Goal: Task Accomplishment & Management: Manage account settings

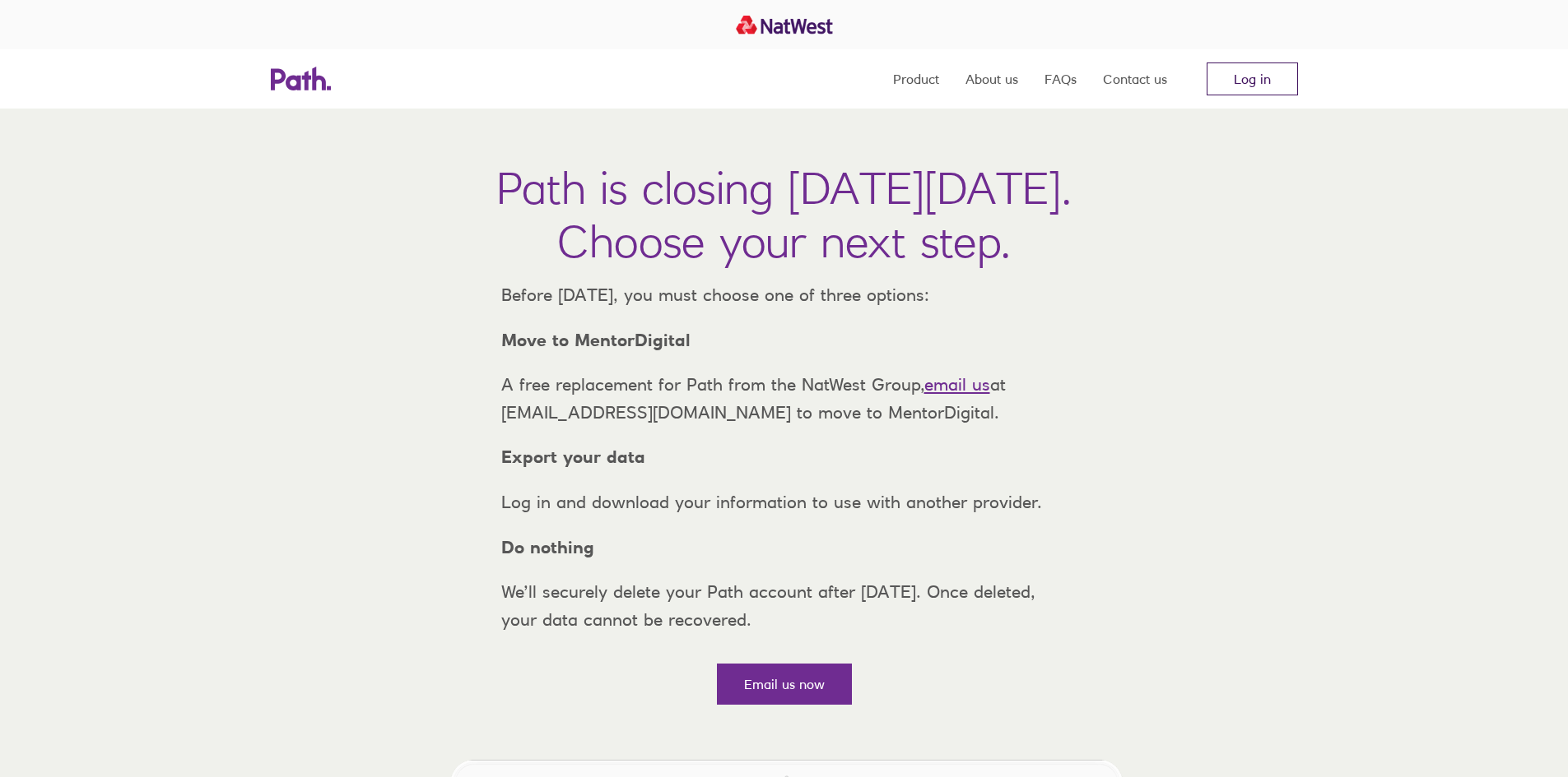
click at [1260, 95] on link "Log in" at bounding box center [1252, 79] width 91 height 33
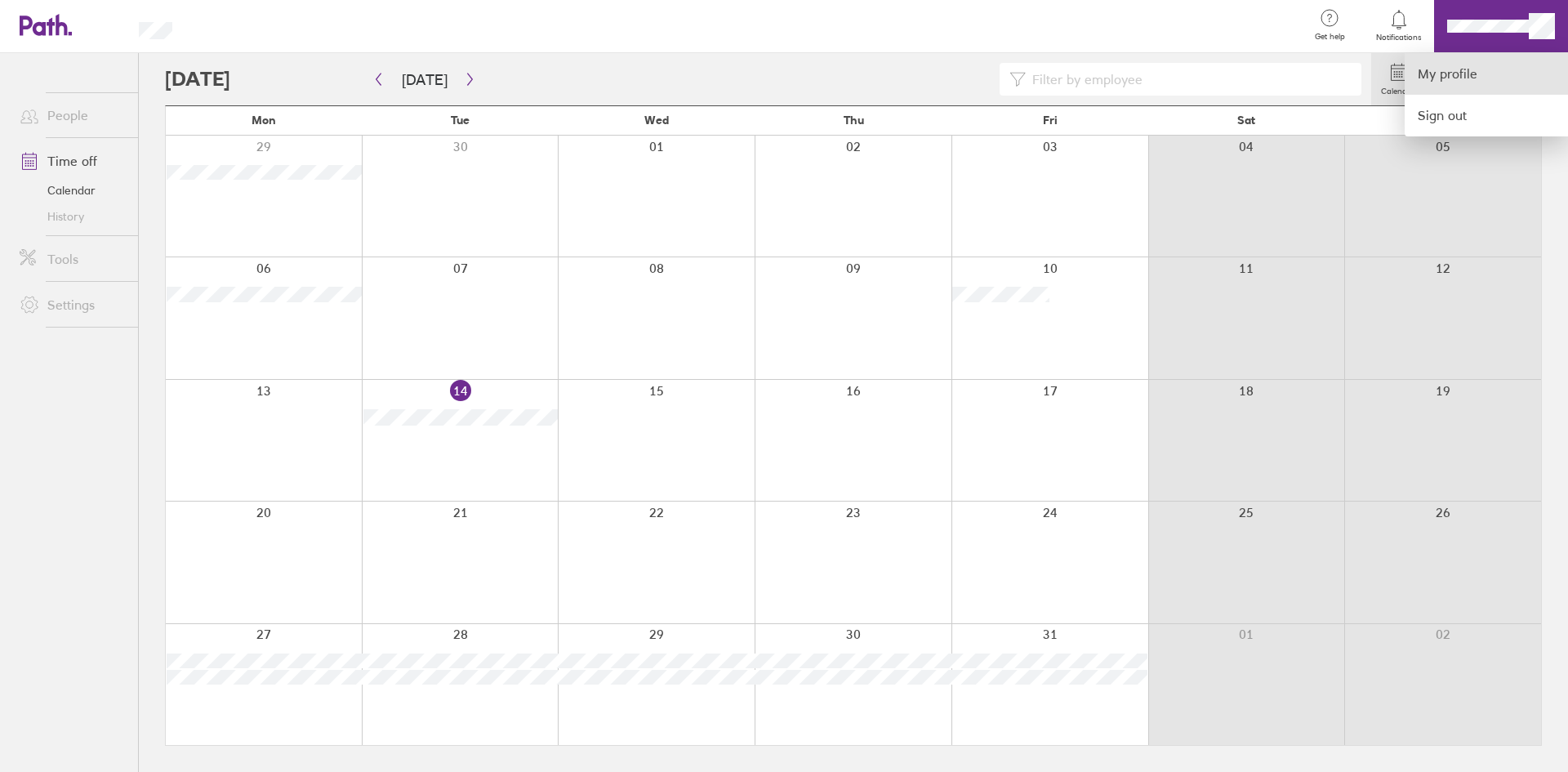
click at [1527, 78] on link "My profile" at bounding box center [1487, 74] width 164 height 42
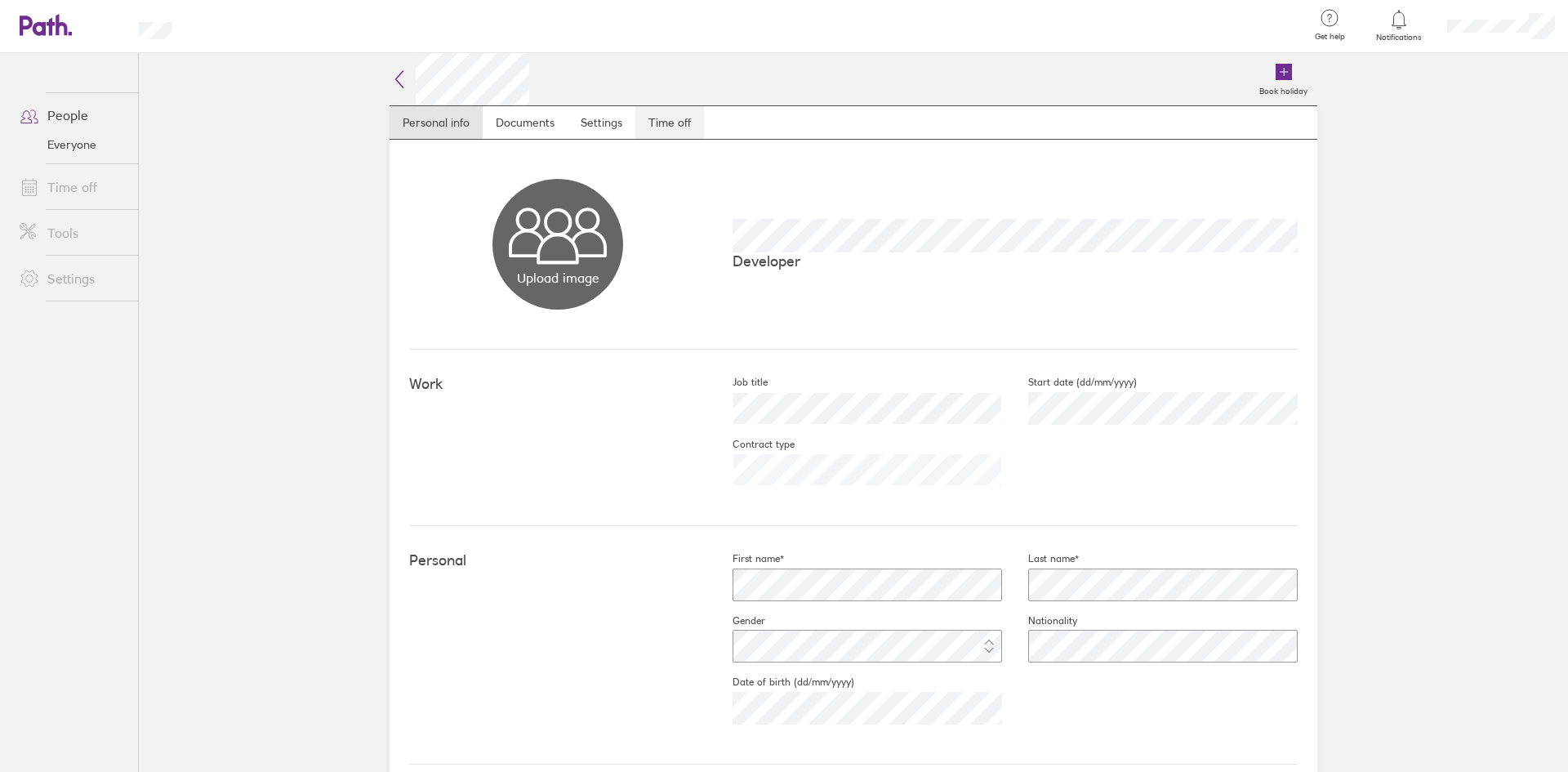
click at [667, 122] on link "Time off" at bounding box center [669, 122] width 69 height 33
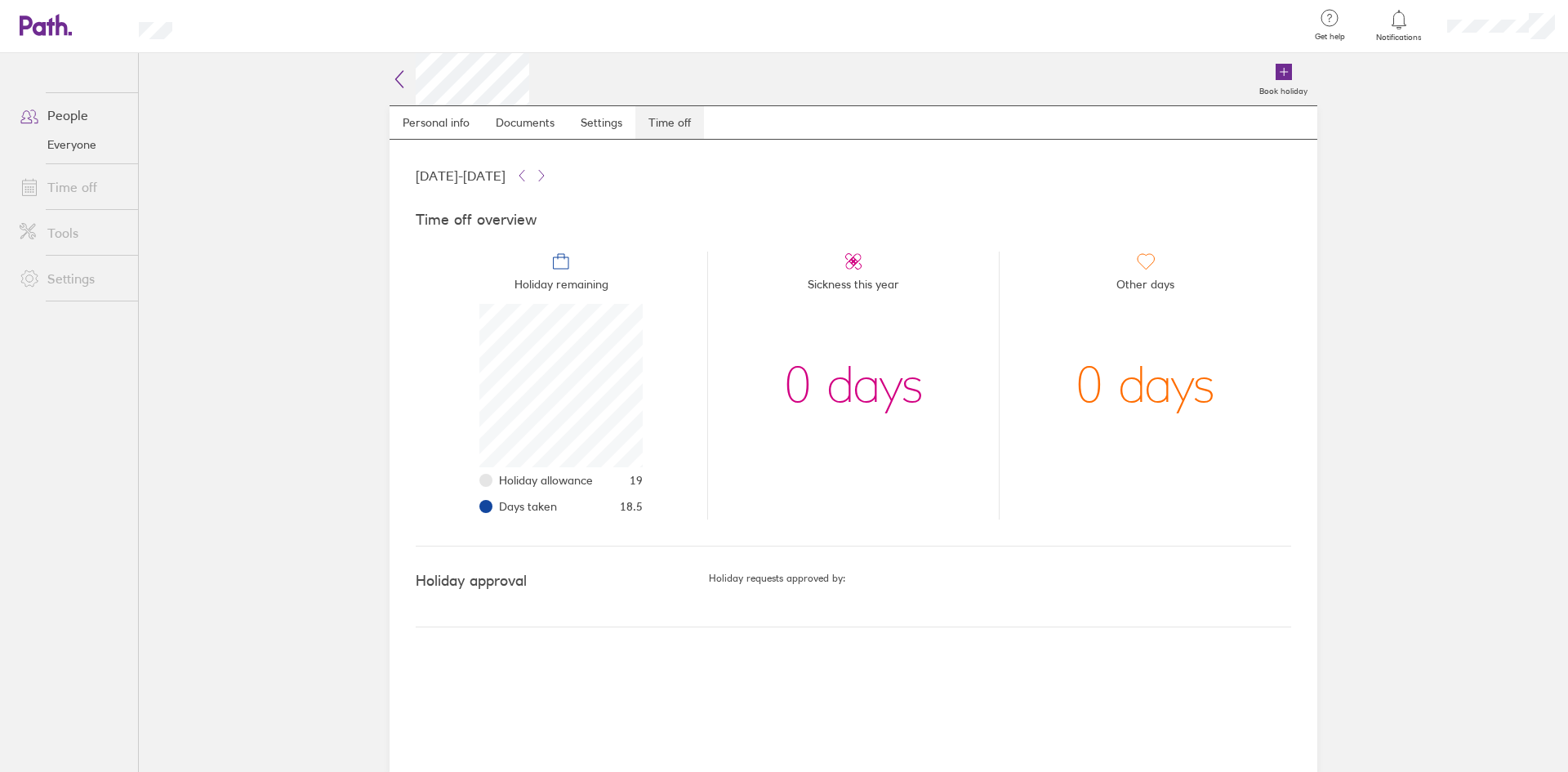
scroll to position [164, 164]
